Goal: Information Seeking & Learning: Learn about a topic

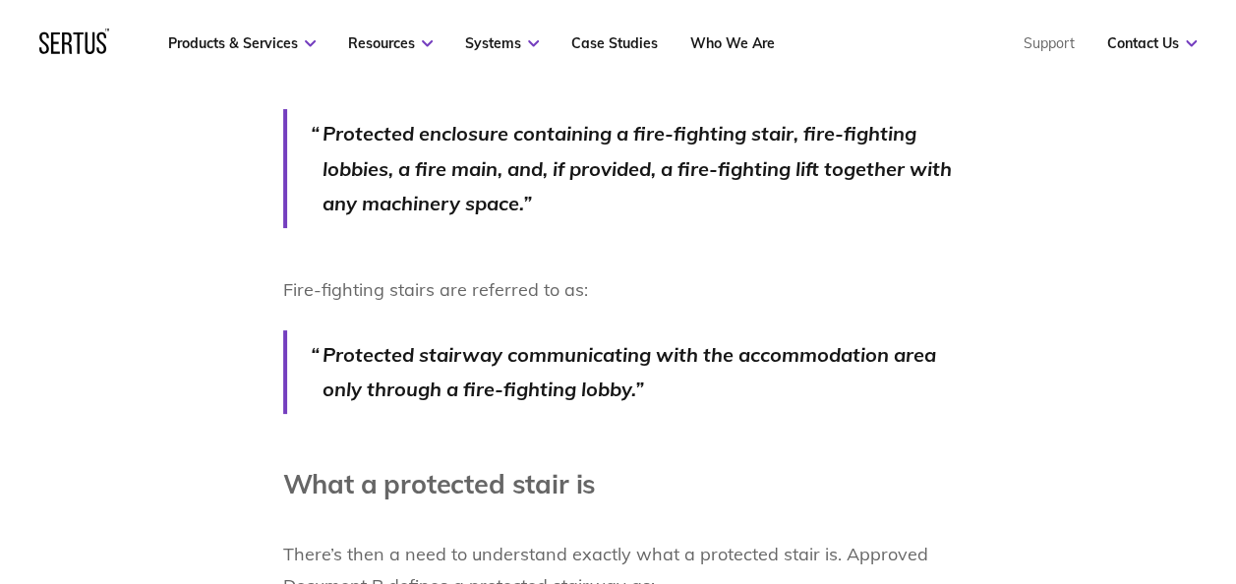
scroll to position [1966, 0]
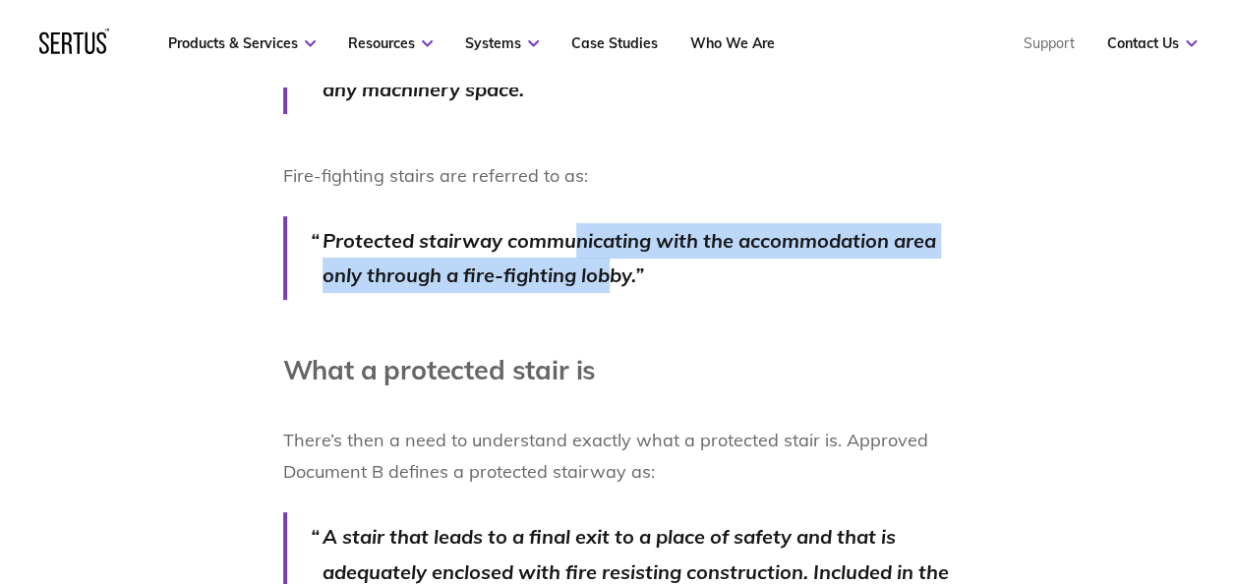
drag, startPoint x: 579, startPoint y: 227, endPoint x: 606, endPoint y: 255, distance: 38.2
click at [606, 255] on p "Protected stairway communicating with the accommodation area only through a fir…" at bounding box center [637, 258] width 631 height 70
drag, startPoint x: 606, startPoint y: 255, endPoint x: 556, endPoint y: 265, distance: 50.3
click at [556, 265] on p "Protected stairway communicating with the accommodation area only through a fir…" at bounding box center [637, 258] width 631 height 70
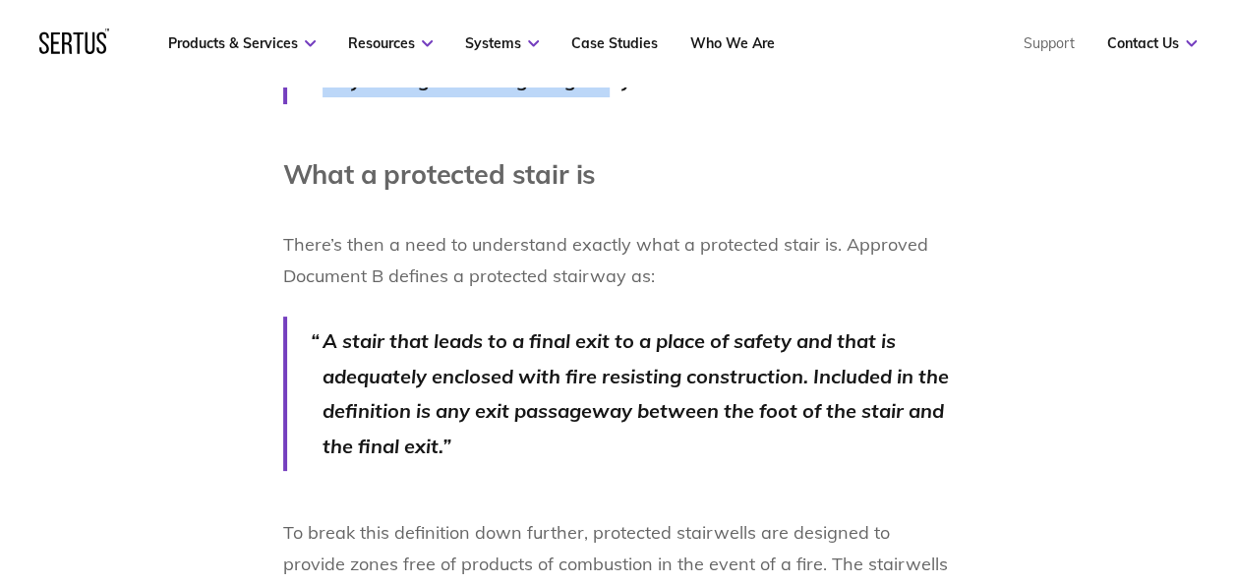
scroll to position [2163, 0]
click at [746, 205] on p "There’s then a need to understand exactly what a protected stair is. Approved D…" at bounding box center [618, 244] width 670 height 94
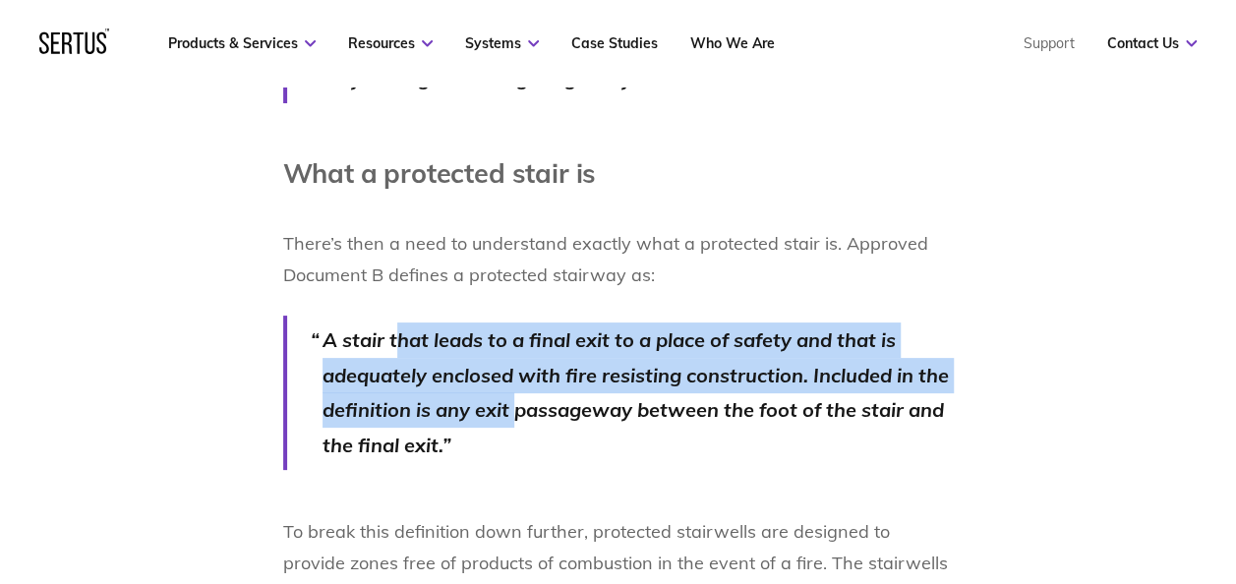
drag, startPoint x: 401, startPoint y: 338, endPoint x: 513, endPoint y: 414, distance: 135.2
click at [513, 414] on p "A stair that leads to a final exit to a place of safety and that is adequately …" at bounding box center [637, 392] width 631 height 140
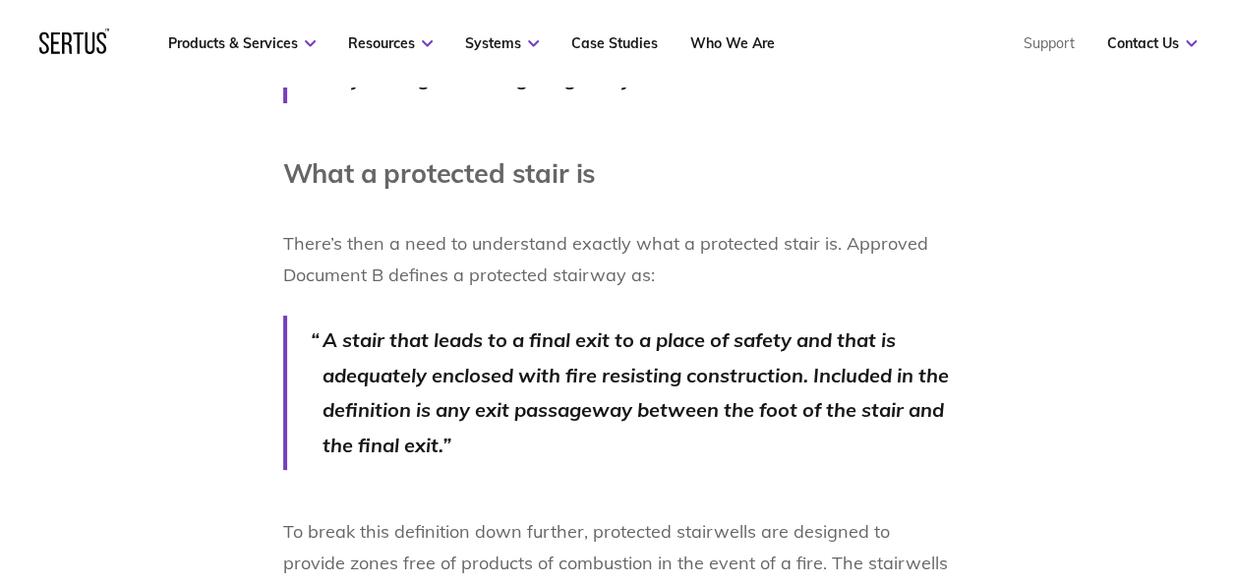
click at [703, 446] on p "A stair that leads to a final exit to a place of safety and that is adequately …" at bounding box center [637, 392] width 631 height 140
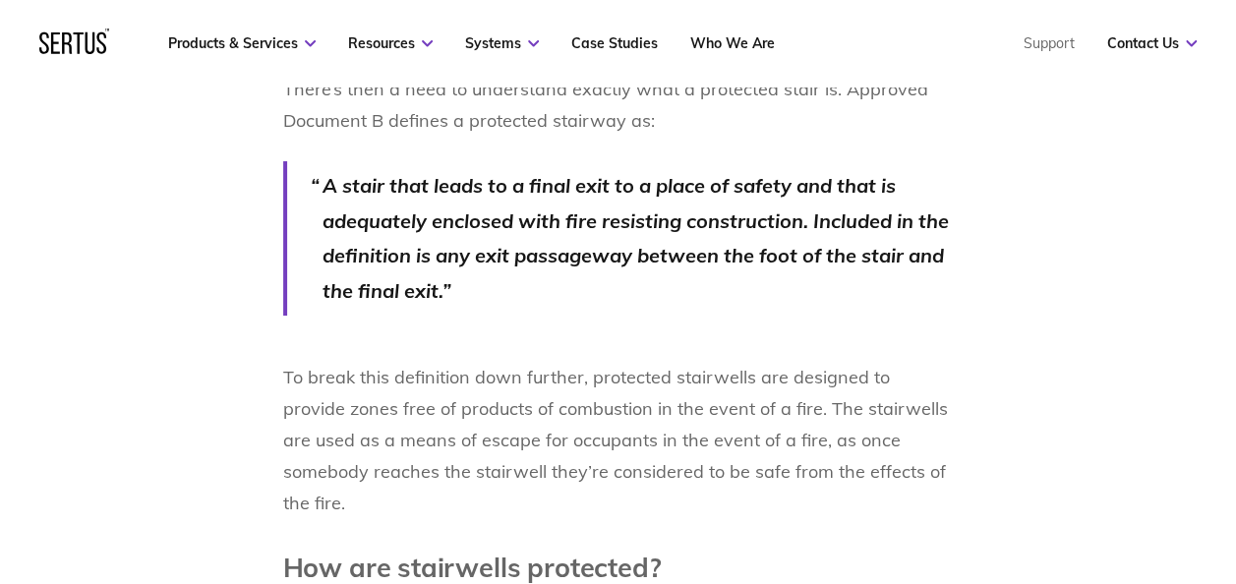
scroll to position [2360, 0]
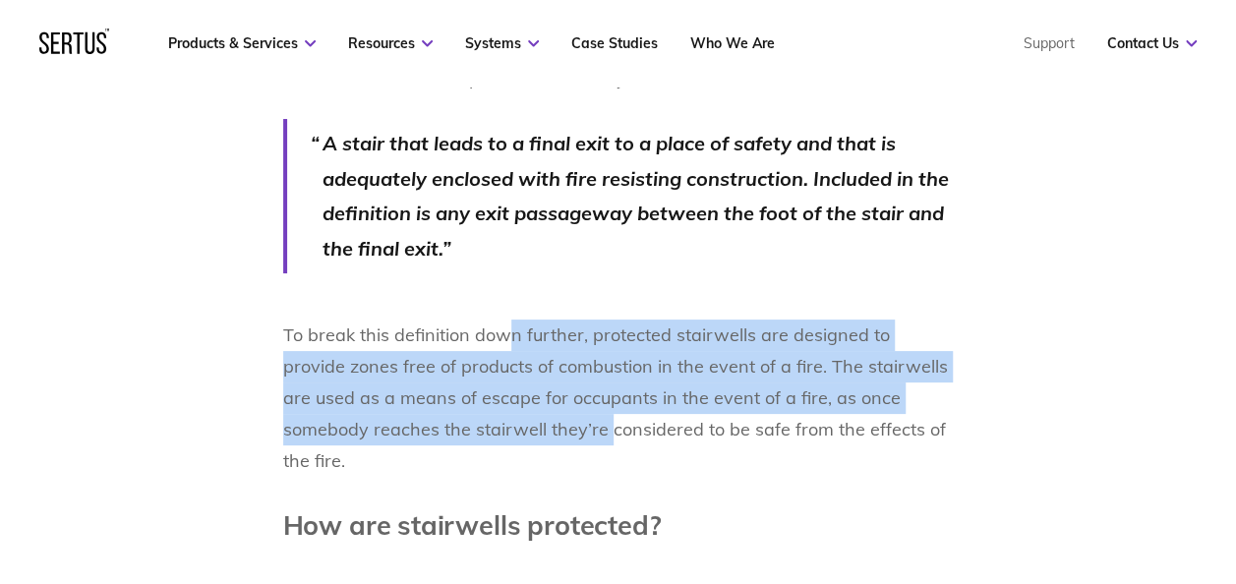
drag, startPoint x: 509, startPoint y: 332, endPoint x: 514, endPoint y: 416, distance: 83.7
click at [514, 416] on p "To break this definition down further, protected stairwells are designed to pro…" at bounding box center [618, 398] width 670 height 157
click at [498, 438] on p "To break this definition down further, protected stairwells are designed to pro…" at bounding box center [618, 398] width 670 height 157
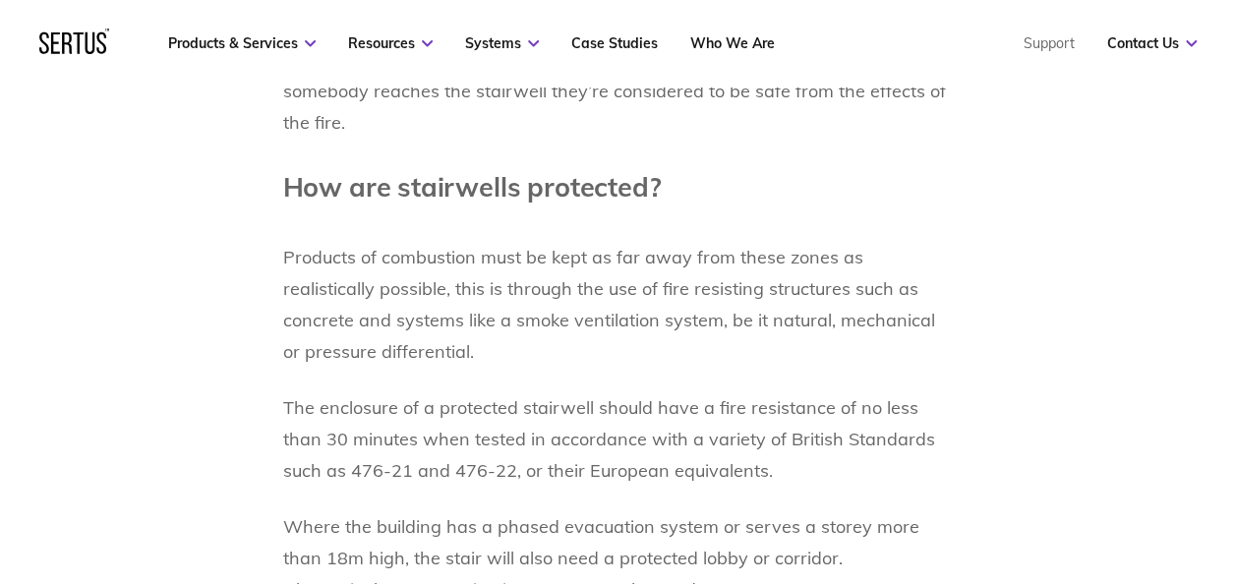
scroll to position [2654, 0]
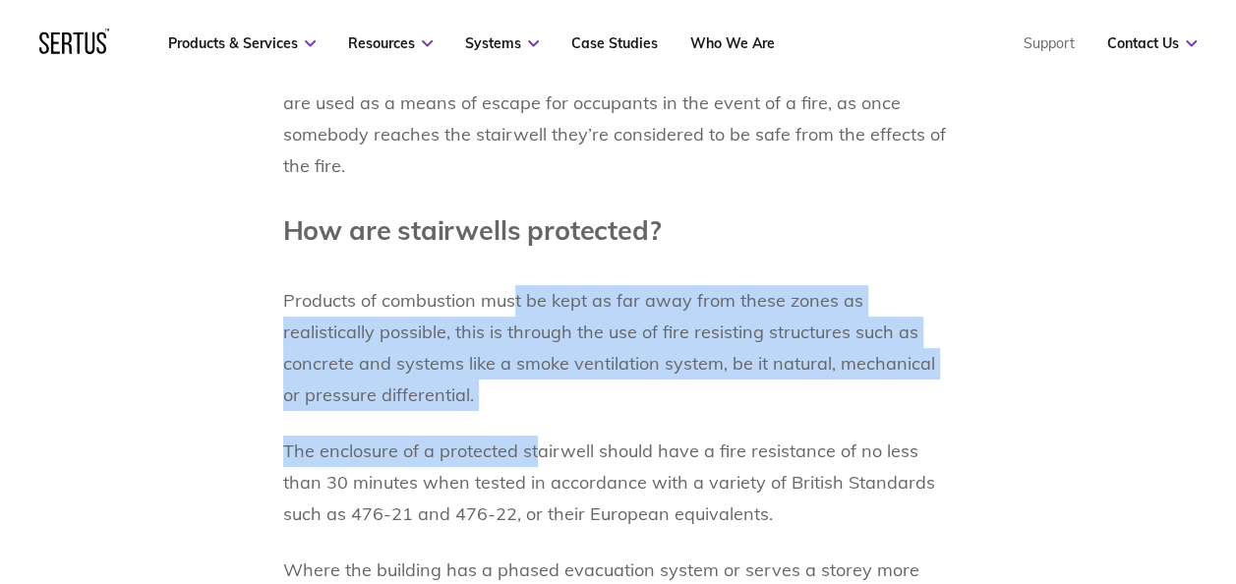
drag, startPoint x: 514, startPoint y: 289, endPoint x: 534, endPoint y: 437, distance: 148.8
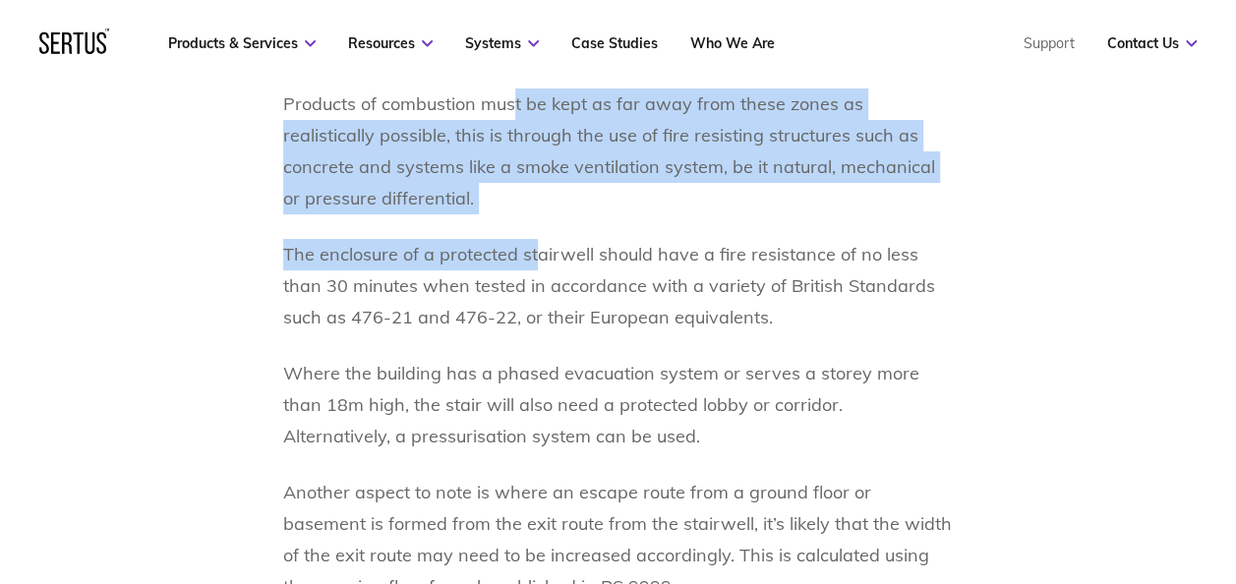
scroll to position [2949, 0]
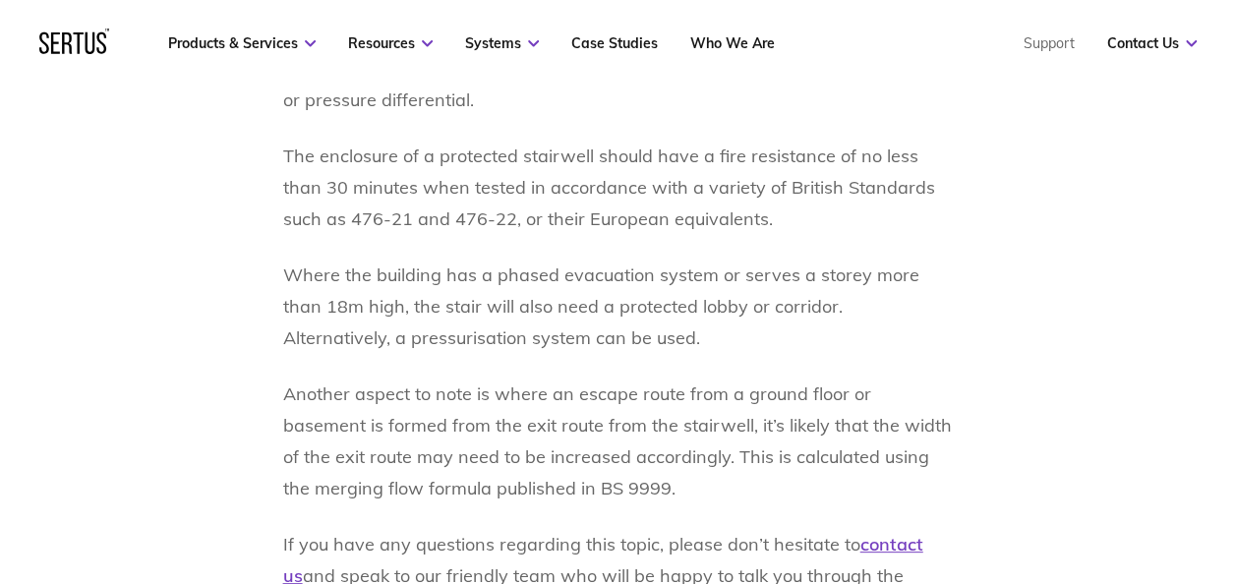
click at [537, 187] on p "The enclosure of a protected stairwell should have a fire resistance of no less…" at bounding box center [618, 188] width 670 height 94
drag, startPoint x: 403, startPoint y: 142, endPoint x: 413, endPoint y: 137, distance: 11.0
click at [413, 141] on p "The enclosure of a protected stairwell should have a fire resistance of no less…" at bounding box center [618, 188] width 670 height 94
click at [418, 141] on p "The enclosure of a protected stairwell should have a fire resistance of no less…" at bounding box center [618, 188] width 670 height 94
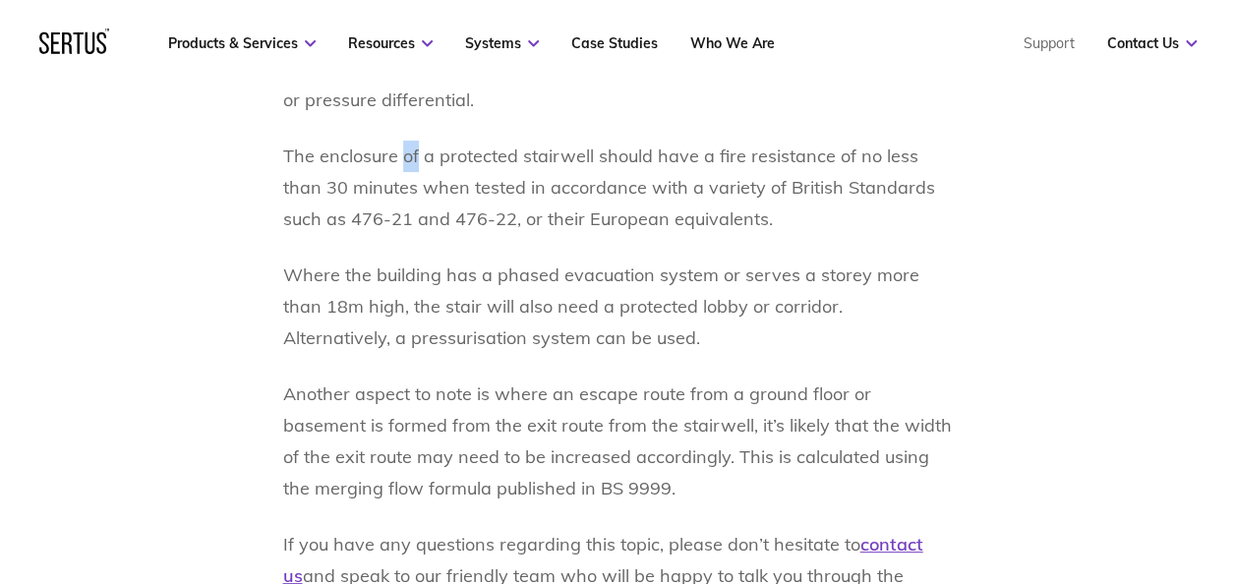
drag, startPoint x: 415, startPoint y: 140, endPoint x: 400, endPoint y: 140, distance: 14.7
click at [400, 141] on p "The enclosure of a protected stairwell should have a fire resistance of no less…" at bounding box center [618, 188] width 670 height 94
click at [403, 143] on p "The enclosure of a protected stairwell should have a fire resistance of no less…" at bounding box center [618, 188] width 670 height 94
click at [402, 143] on p "The enclosure of a protected stairwell should have a fire resistance of no less…" at bounding box center [618, 188] width 670 height 94
drag, startPoint x: 401, startPoint y: 142, endPoint x: 411, endPoint y: 138, distance: 10.6
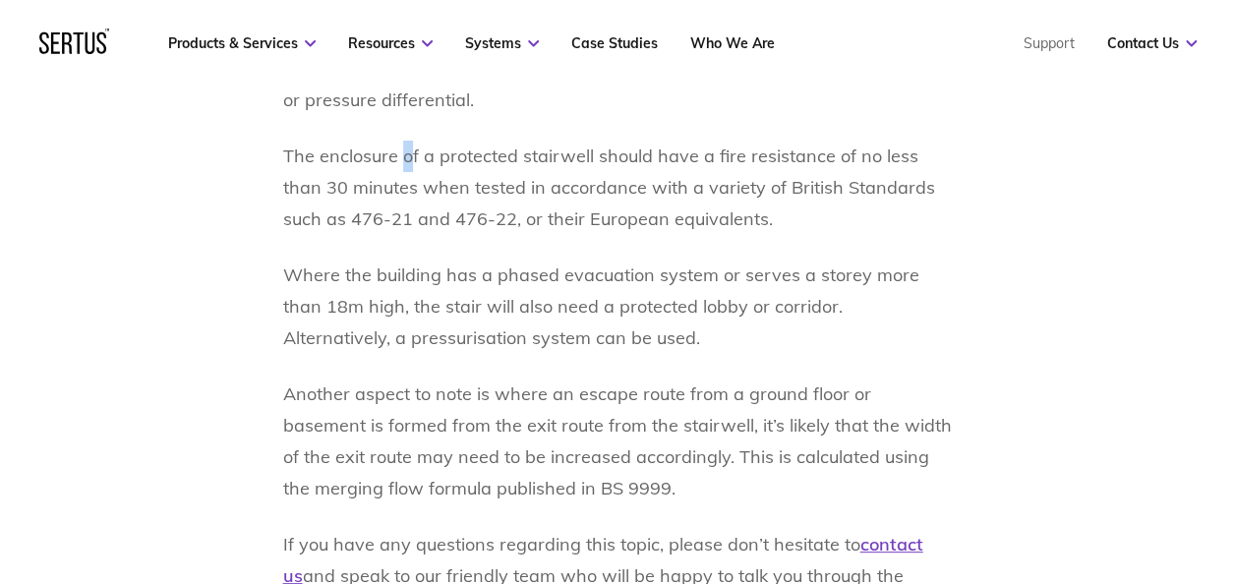
click at [411, 141] on p "The enclosure of a protected stairwell should have a fire resistance of no less…" at bounding box center [618, 188] width 670 height 94
click at [412, 141] on p "The enclosure of a protected stairwell should have a fire resistance of no less…" at bounding box center [618, 188] width 670 height 94
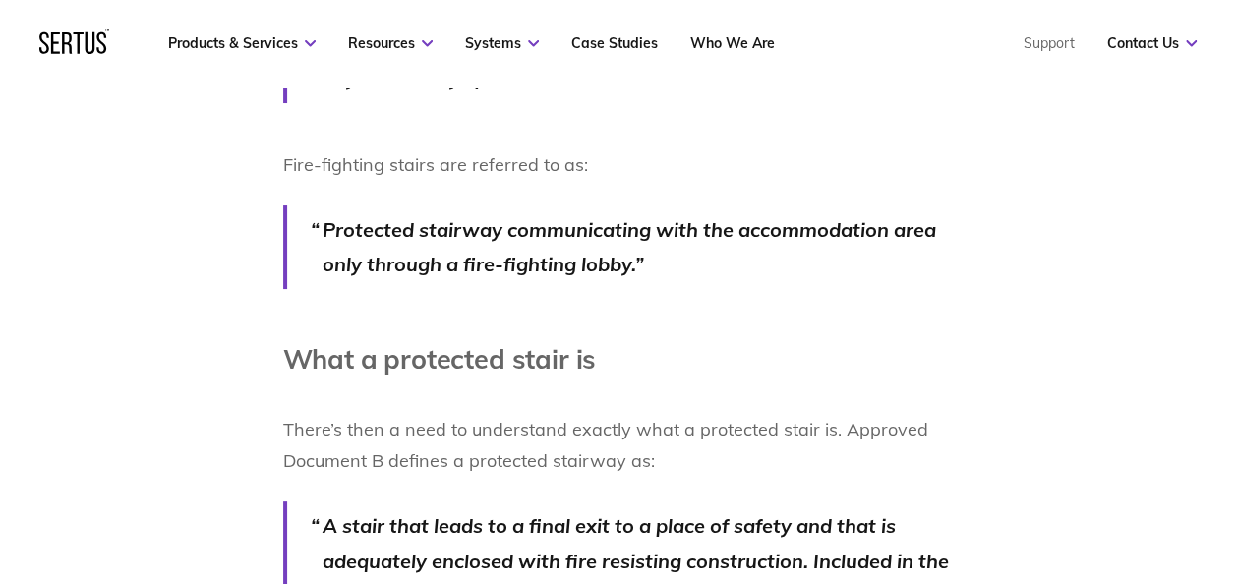
scroll to position [1966, 0]
